Goal: Navigation & Orientation: Find specific page/section

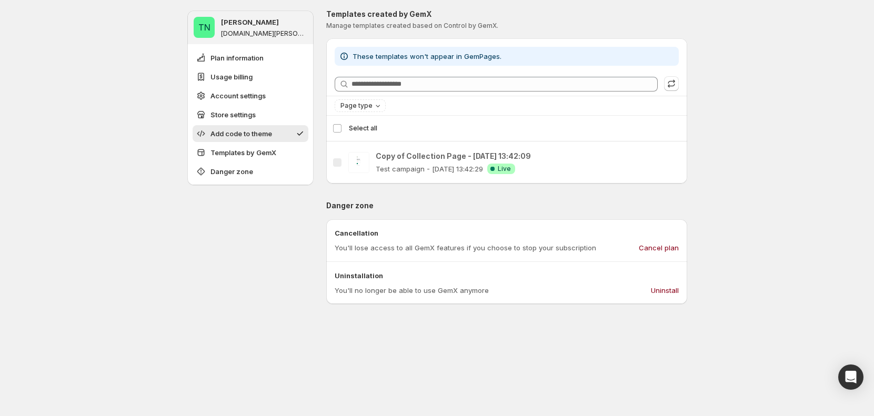
scroll to position [613, 0]
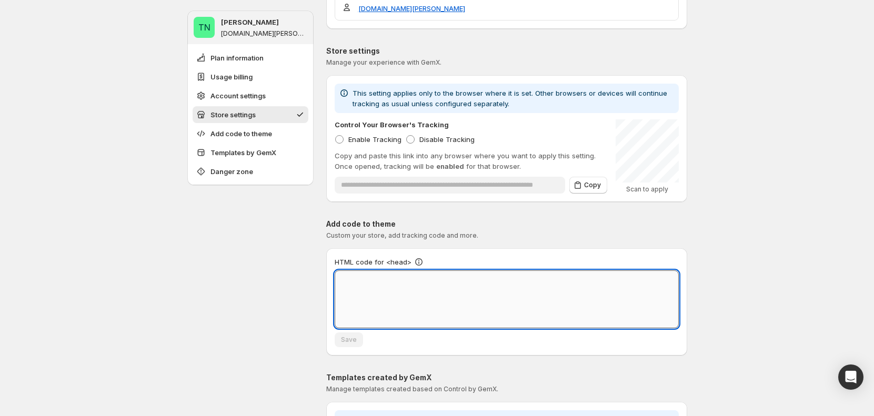
click at [346, 318] on textarea at bounding box center [506, 299] width 344 height 58
drag, startPoint x: 434, startPoint y: 289, endPoint x: 446, endPoint y: 290, distance: 12.1
click at [444, 289] on textarea at bounding box center [506, 299] width 344 height 58
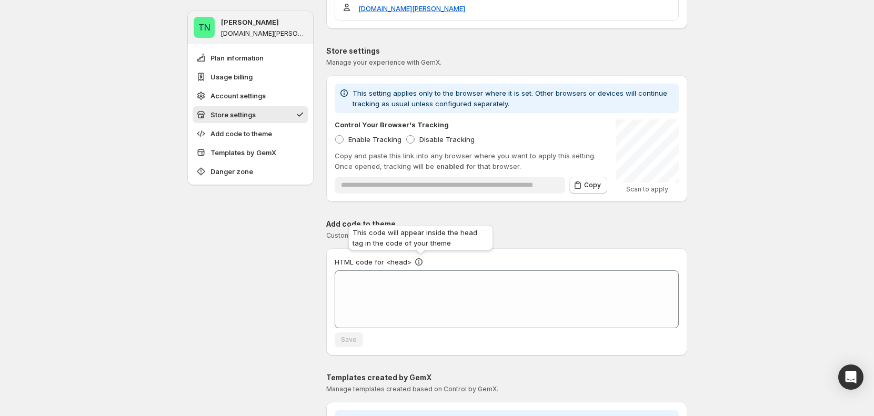
click at [419, 260] on icon at bounding box center [418, 260] width 1 height 1
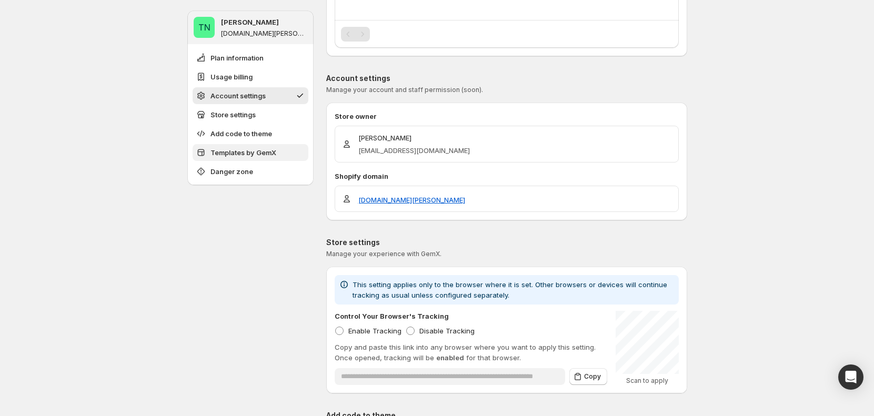
click at [252, 157] on span "Templates by GemX" at bounding box center [243, 152] width 66 height 11
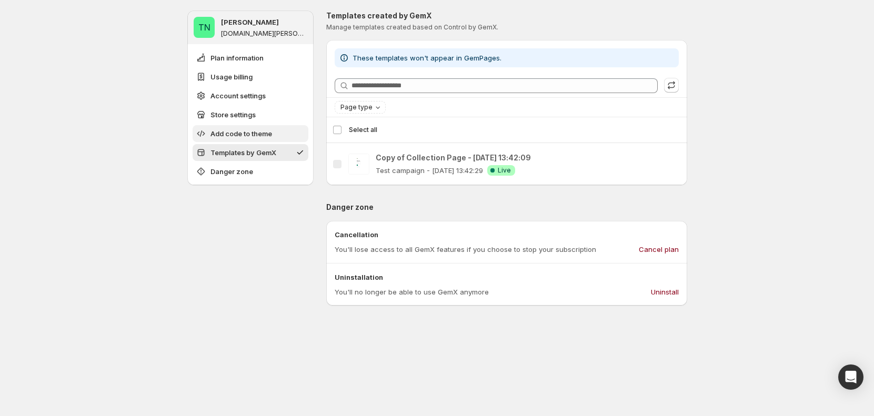
click at [249, 140] on button "Add code to theme" at bounding box center [250, 133] width 116 height 17
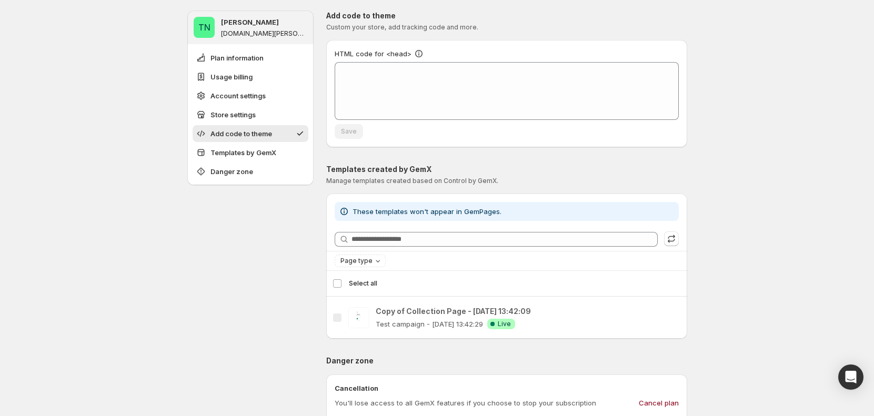
click at [256, 124] on ul "Plan information Usage billing Account settings Store settings Add code to them…" at bounding box center [250, 114] width 116 height 130
click at [258, 109] on button "Store settings" at bounding box center [250, 114] width 116 height 17
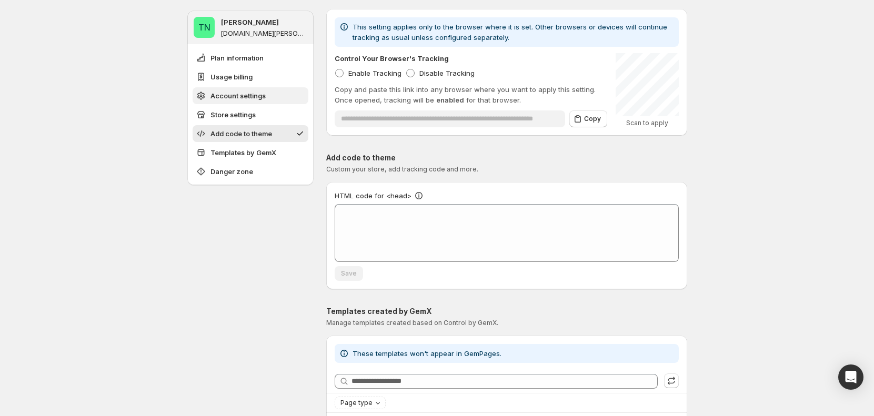
scroll to position [648, 0]
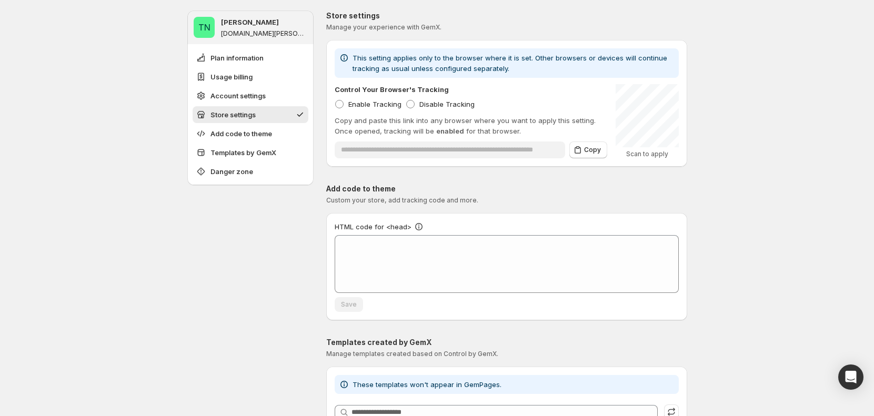
click at [268, 67] on ul "Plan information Usage billing Account settings Store settings Add code to them…" at bounding box center [250, 114] width 116 height 130
click at [268, 57] on button "Plan information" at bounding box center [250, 57] width 116 height 17
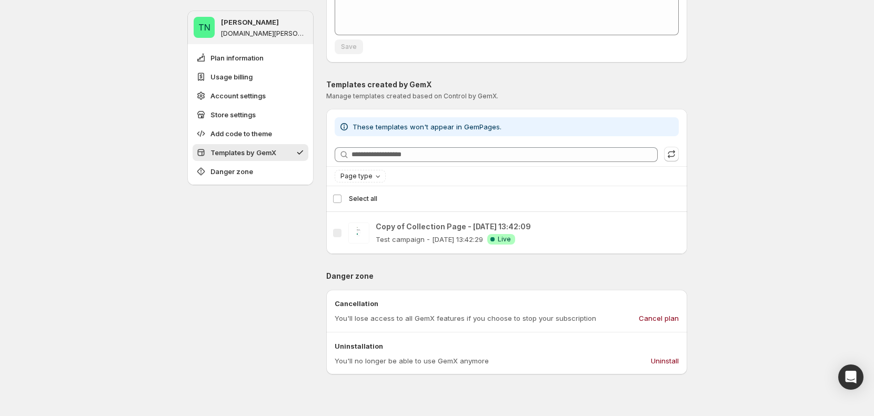
scroll to position [923, 0]
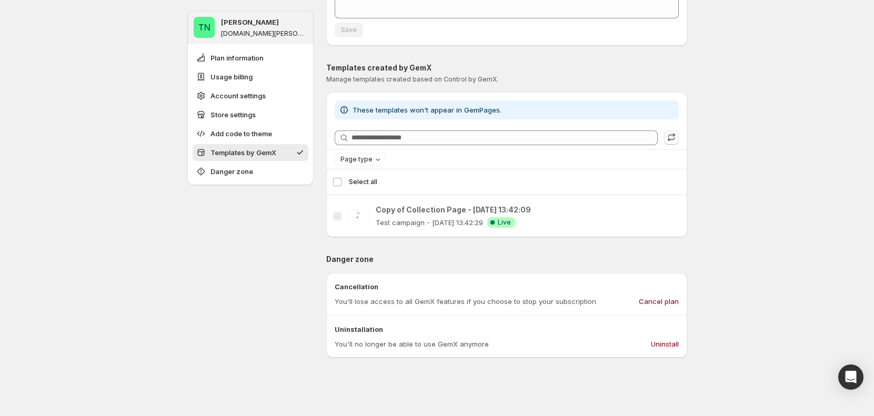
click at [361, 107] on span "These templates won't appear in GemPages." at bounding box center [426, 110] width 149 height 8
drag, startPoint x: 393, startPoint y: 103, endPoint x: 437, endPoint y: 103, distance: 43.7
click at [437, 103] on div "These templates won't appear in GemPages." at bounding box center [506, 109] width 344 height 19
drag, startPoint x: 507, startPoint y: 108, endPoint x: 344, endPoint y: 112, distance: 163.1
click at [344, 112] on div "These templates won't appear in GemPages." at bounding box center [507, 110] width 336 height 11
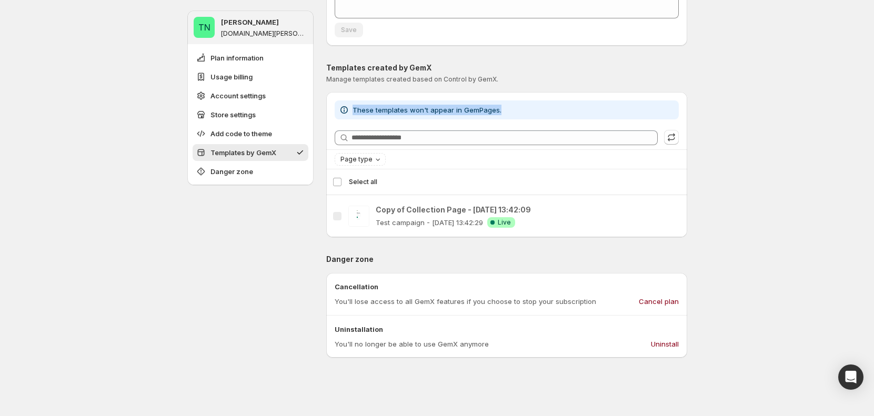
click at [511, 118] on div "These templates won't appear in GemPages." at bounding box center [506, 109] width 344 height 19
drag, startPoint x: 458, startPoint y: 108, endPoint x: 356, endPoint y: 109, distance: 102.0
click at [356, 109] on span "These templates won't appear in GemPages." at bounding box center [426, 110] width 149 height 8
drag, startPoint x: 350, startPoint y: 110, endPoint x: 513, endPoint y: 122, distance: 164.0
click at [513, 122] on div "These templates won't appear in GemPages. Searching templates Page type" at bounding box center [506, 134] width 361 height 69
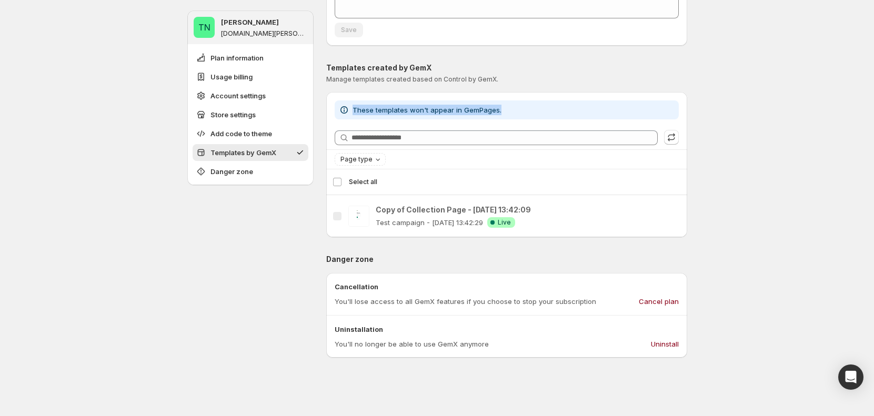
click at [521, 114] on div "These templates won't appear in GemPages." at bounding box center [507, 110] width 336 height 11
drag, startPoint x: 439, startPoint y: 109, endPoint x: 357, endPoint y: 104, distance: 81.7
click at [357, 104] on div "These templates won't appear in GemPages." at bounding box center [506, 109] width 344 height 19
click at [460, 106] on span "These templates won't appear in GemPages." at bounding box center [426, 110] width 149 height 8
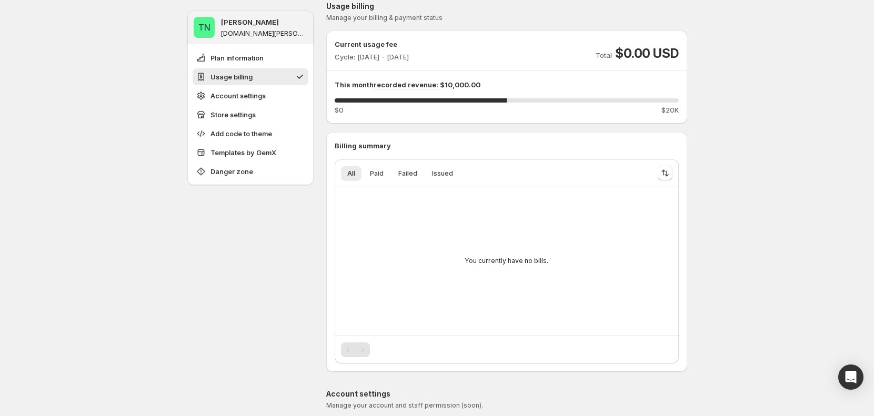
scroll to position [104, 0]
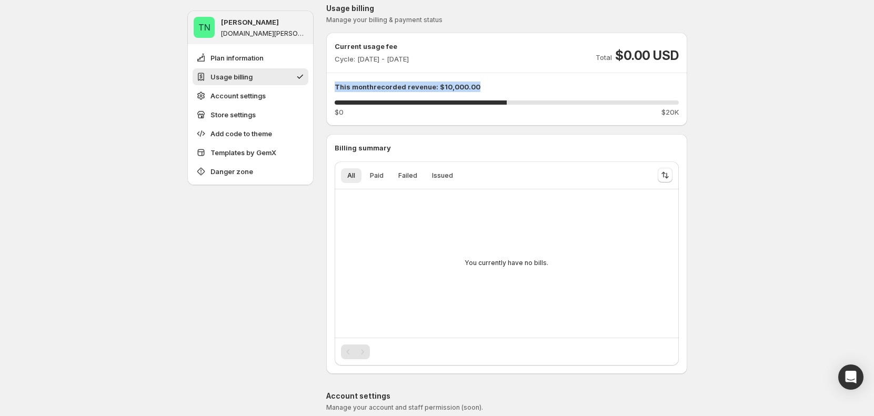
drag, startPoint x: 332, startPoint y: 82, endPoint x: 516, endPoint y: 89, distance: 183.7
click at [503, 89] on div "Current usage fee Cycle: [DATE] - [DATE] Total $0.00 USD This month recorded re…" at bounding box center [506, 79] width 361 height 76
click at [559, 90] on p "This month recorded revenue: $10,000.00" at bounding box center [506, 87] width 344 height 11
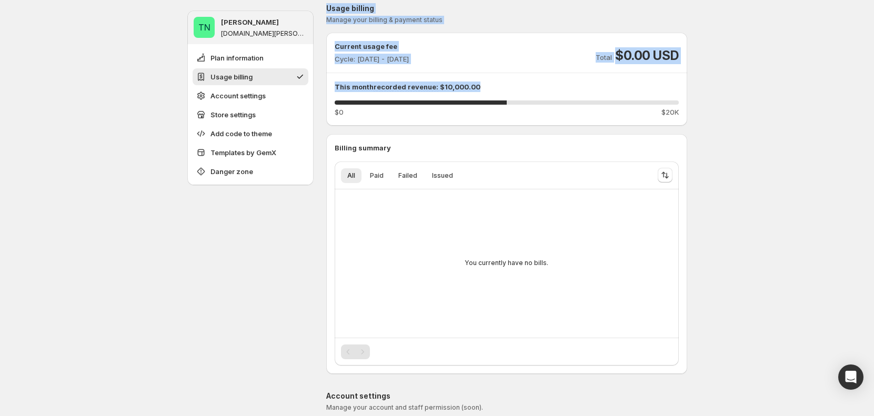
drag, startPoint x: 555, startPoint y: 90, endPoint x: 318, endPoint y: 79, distance: 238.0
click at [346, 41] on p "Current usage fee" at bounding box center [371, 46] width 74 height 11
drag, startPoint x: 333, startPoint y: 39, endPoint x: 513, endPoint y: 84, distance: 185.3
click at [513, 84] on div "Current usage fee Cycle: [DATE] - [DATE] Total $0.00 USD This month recorded re…" at bounding box center [506, 79] width 361 height 93
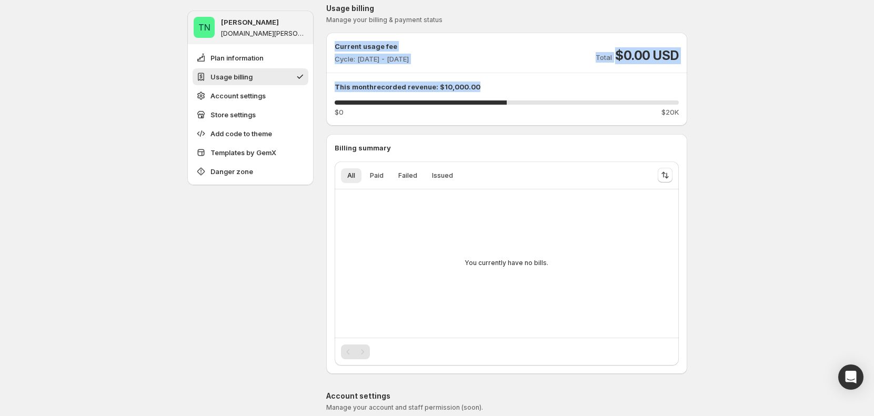
click at [506, 92] on div at bounding box center [506, 92] width 0 height 0
click at [522, 68] on div "Current usage fee Cycle: [DATE] - [DATE] Total $0.00 USD This month recorded re…" at bounding box center [506, 79] width 344 height 76
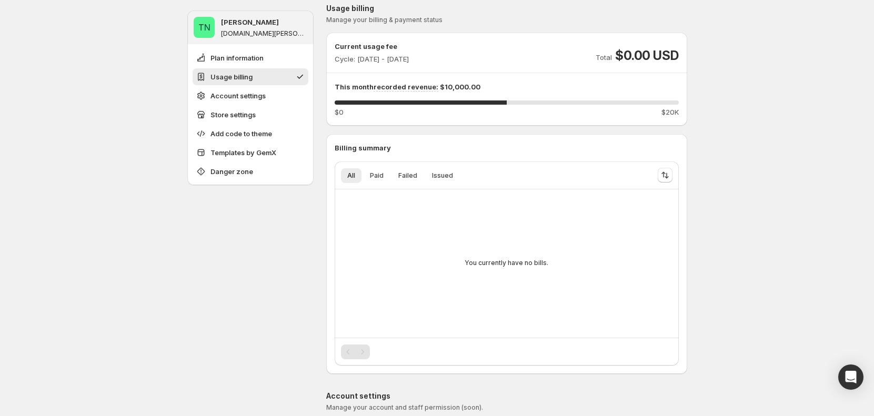
click at [488, 85] on p "This month recorded revenue: $10,000.00" at bounding box center [506, 87] width 344 height 11
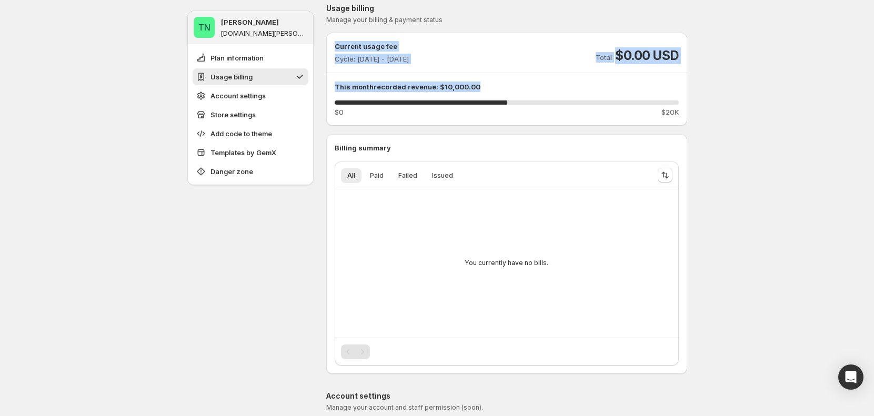
drag, startPoint x: 486, startPoint y: 85, endPoint x: 328, endPoint y: 40, distance: 164.0
click at [328, 41] on div "Current usage fee Cycle: [DATE] - [DATE] Total $0.00 USD This month recorded re…" at bounding box center [506, 79] width 361 height 76
click at [458, 47] on div "Current usage fee Cycle: [DATE] - [DATE] Total $0.00 USD" at bounding box center [506, 52] width 344 height 23
